Goal: Task Accomplishment & Management: Complete application form

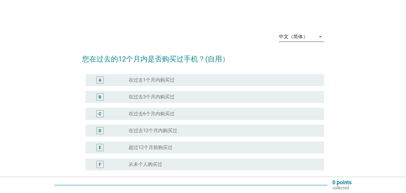
click at [307, 36] on div "中文（简体）" at bounding box center [293, 36] width 29 height 5
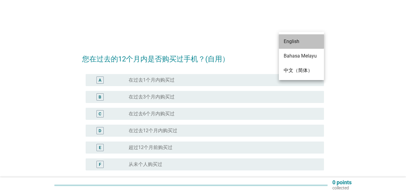
click at [303, 46] on div "English" at bounding box center [302, 41] width 36 height 14
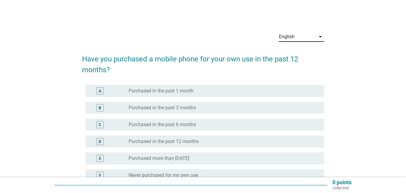
click at [310, 36] on div "English" at bounding box center [297, 37] width 37 height 10
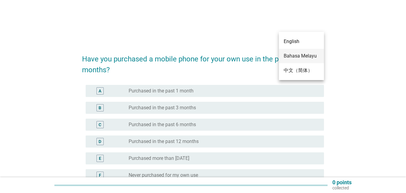
click at [307, 55] on div "Bahasa Melayu" at bounding box center [302, 55] width 36 height 7
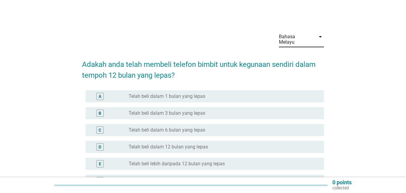
scroll to position [30, 0]
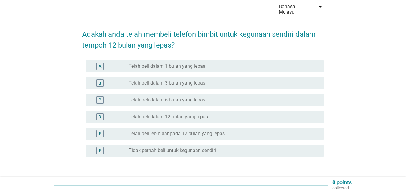
click at [100, 131] on div "E" at bounding box center [100, 134] width 2 height 6
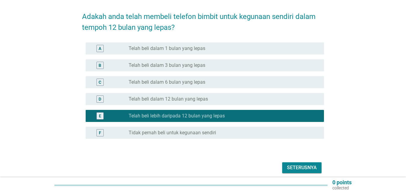
scroll to position [67, 0]
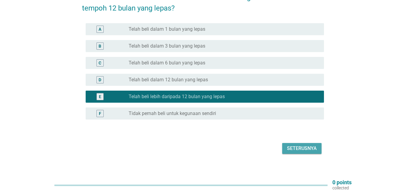
click at [306, 145] on div "Seterusnya" at bounding box center [302, 148] width 30 height 7
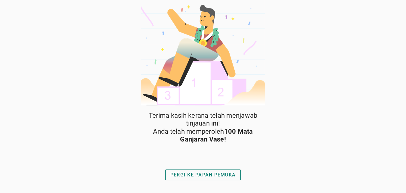
click at [215, 178] on div "PERGI KE PAPAN PEMUKA" at bounding box center [203, 174] width 65 height 7
click at [166, 172] on button "PERGI KE PAPAN PEMUKA" at bounding box center [203, 174] width 76 height 11
